Goal: Information Seeking & Learning: Learn about a topic

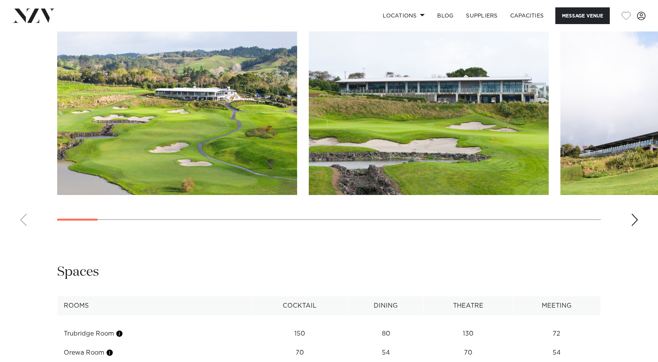
scroll to position [801, 0]
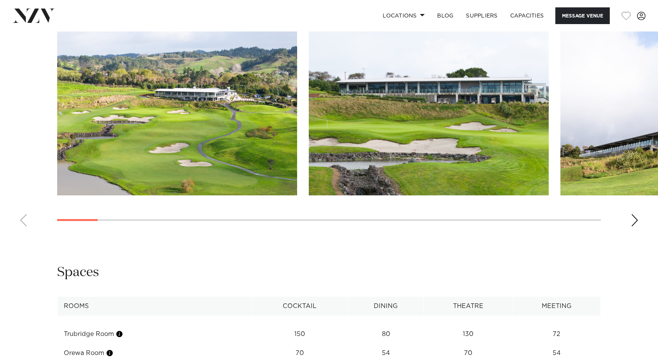
click at [639, 225] on swiper-container at bounding box center [329, 125] width 658 height 213
click at [628, 220] on swiper-container at bounding box center [329, 125] width 658 height 213
click at [631, 220] on div "Next slide" at bounding box center [635, 220] width 8 height 12
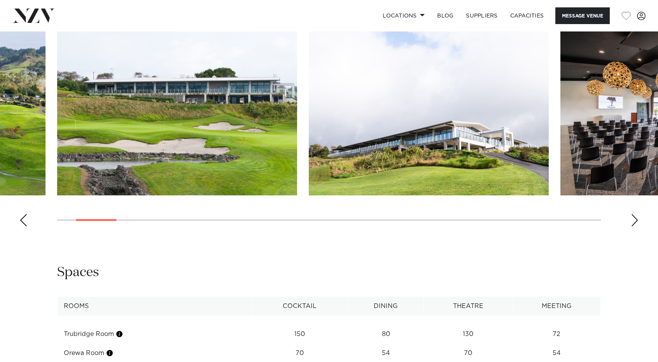
click at [631, 220] on div "Next slide" at bounding box center [635, 220] width 8 height 12
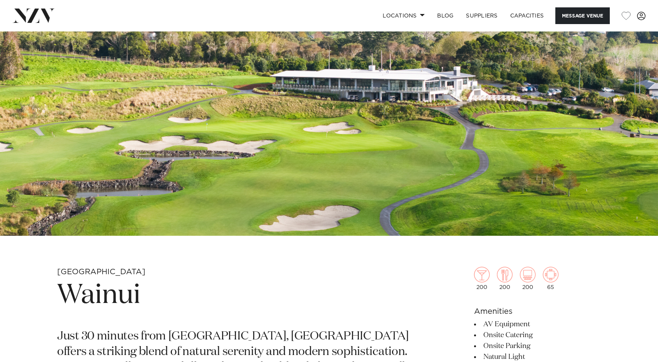
scroll to position [0, 0]
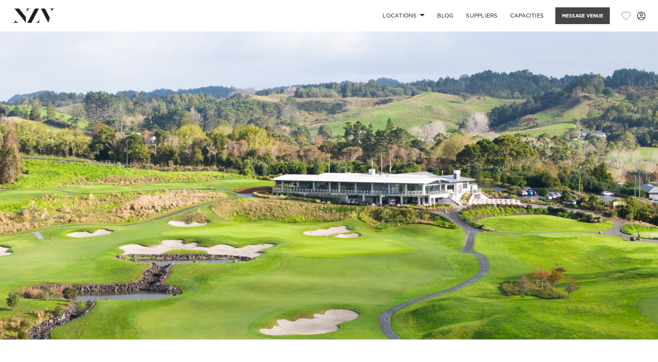
click at [580, 15] on button "Message Venue" at bounding box center [582, 15] width 54 height 17
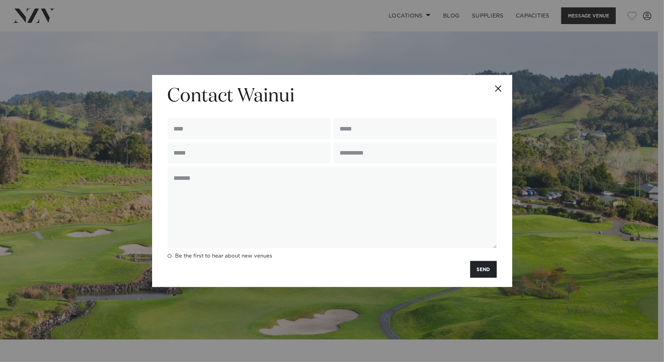
click at [501, 88] on button "Close" at bounding box center [498, 88] width 27 height 27
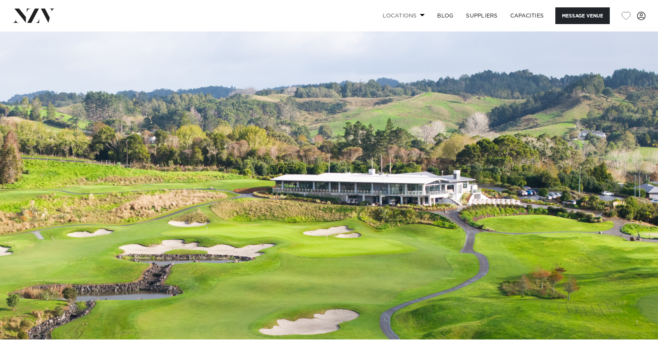
click at [420, 15] on span at bounding box center [422, 15] width 5 height 3
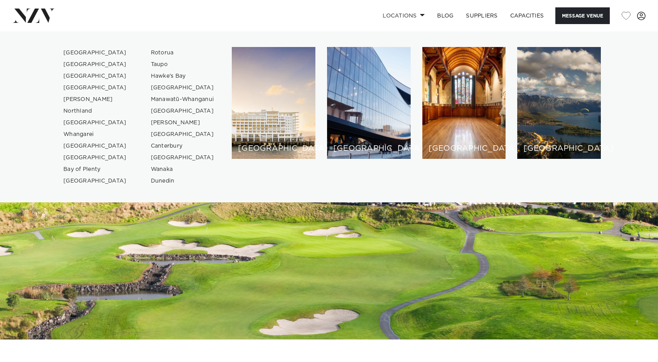
click at [352, 256] on img at bounding box center [329, 185] width 658 height 308
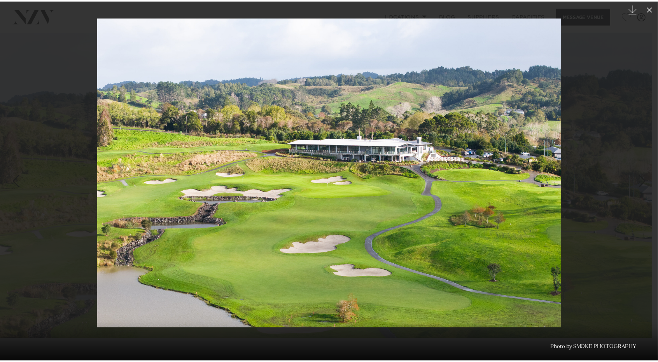
scroll to position [0, 6]
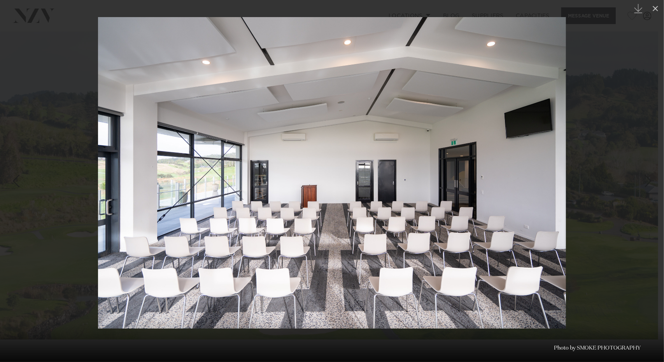
click at [620, 210] on div at bounding box center [332, 181] width 664 height 362
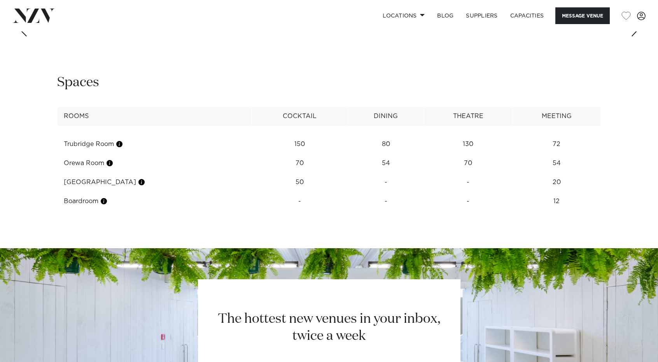
scroll to position [986, 0]
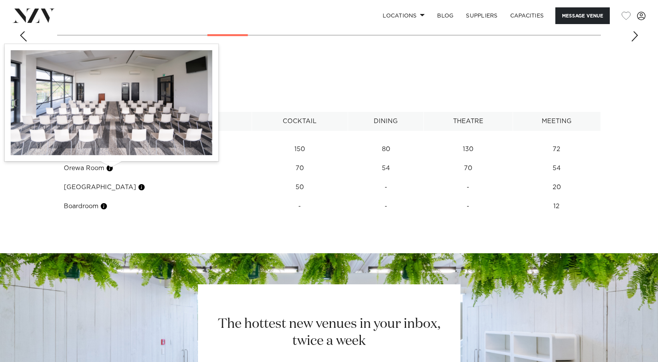
click at [112, 170] on button "button" at bounding box center [110, 168] width 8 height 8
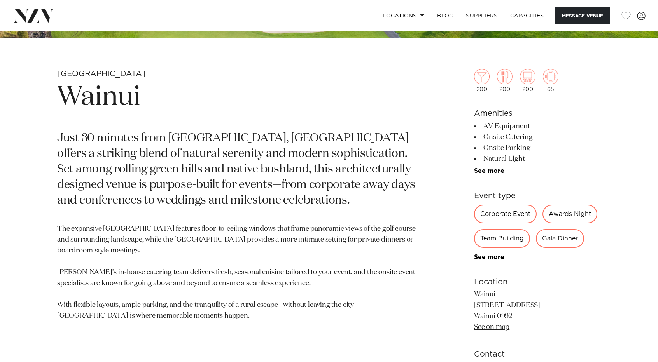
scroll to position [302, 0]
click at [491, 258] on link "See more" at bounding box center [504, 258] width 61 height 6
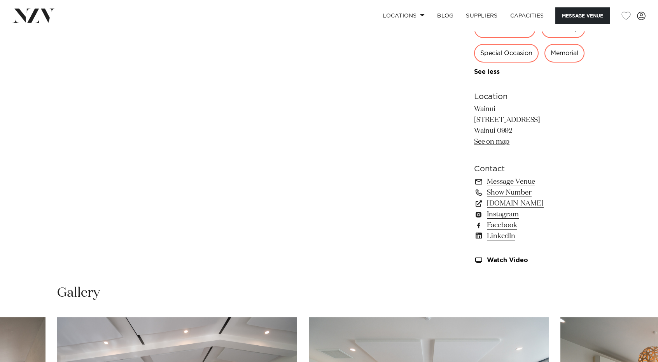
scroll to position [626, 0]
click at [495, 259] on link "Watch Video" at bounding box center [537, 260] width 127 height 7
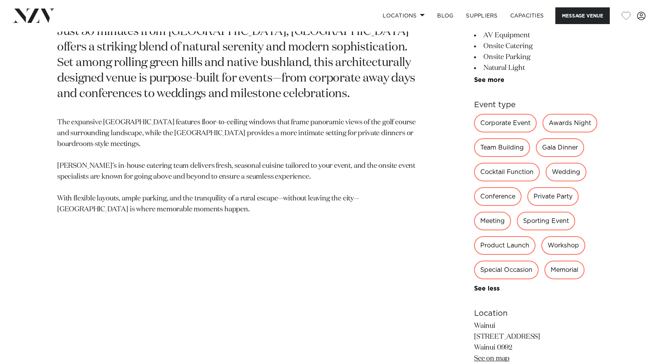
scroll to position [277, 0]
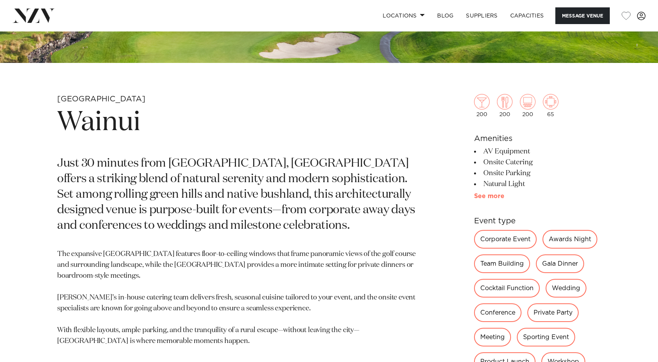
click at [497, 196] on link "See more" at bounding box center [504, 196] width 61 height 6
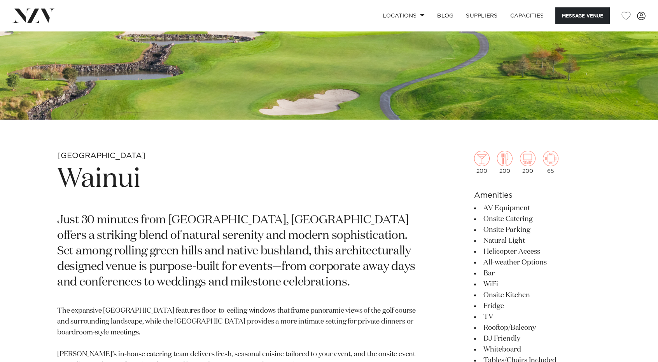
scroll to position [217, 0]
